Goal: Find specific page/section: Find specific page/section

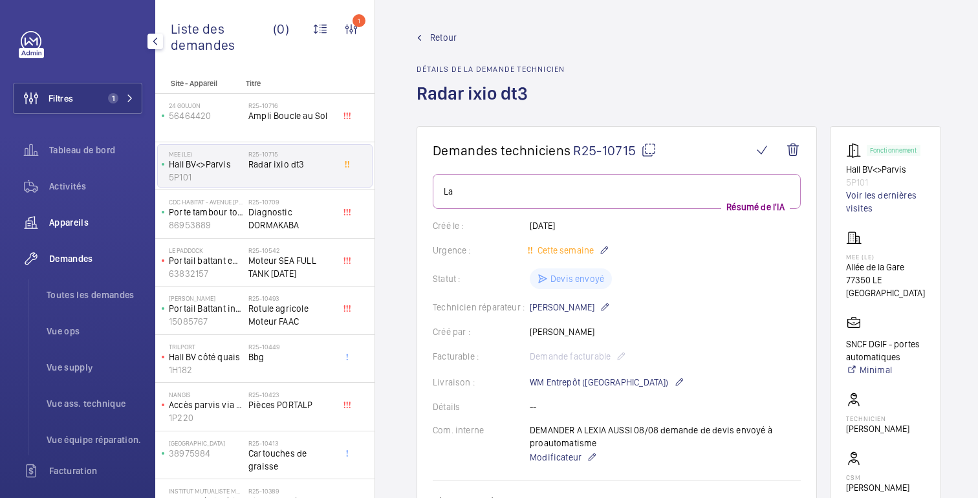
click at [52, 228] on span "Appareils" at bounding box center [95, 222] width 93 height 13
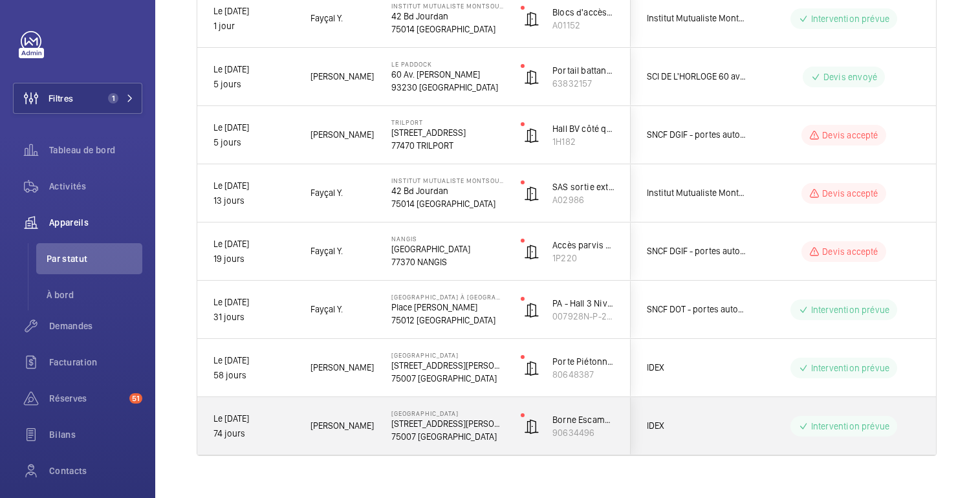
scroll to position [250, 0]
